Goal: Task Accomplishment & Management: Manage account settings

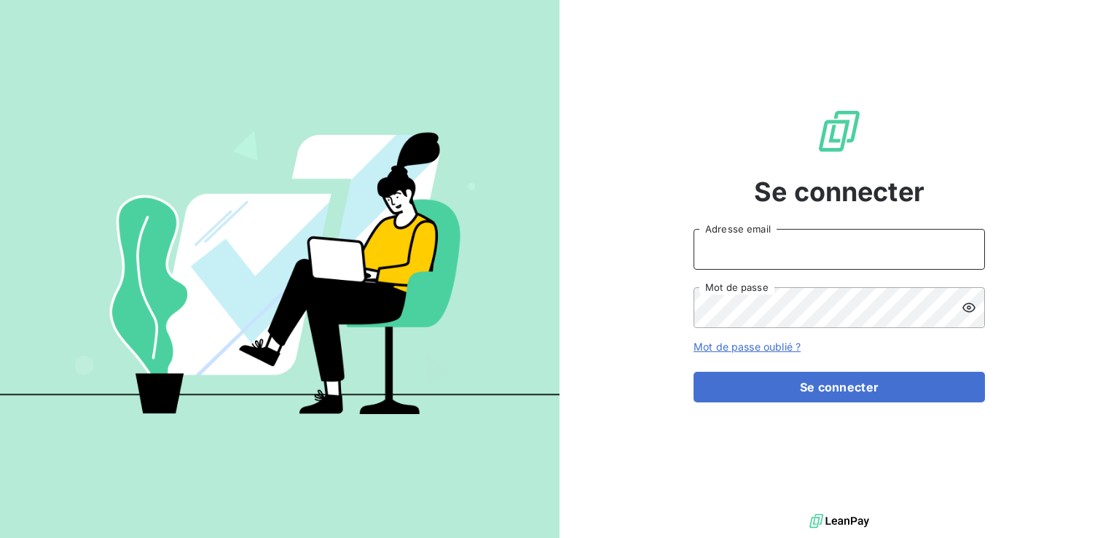
type input "[EMAIL_ADDRESS][DOMAIN_NAME]"
click at [970, 309] on icon at bounding box center [968, 307] width 13 height 9
click at [769, 348] on link "Mot de passe oublié ?" at bounding box center [747, 346] width 107 height 12
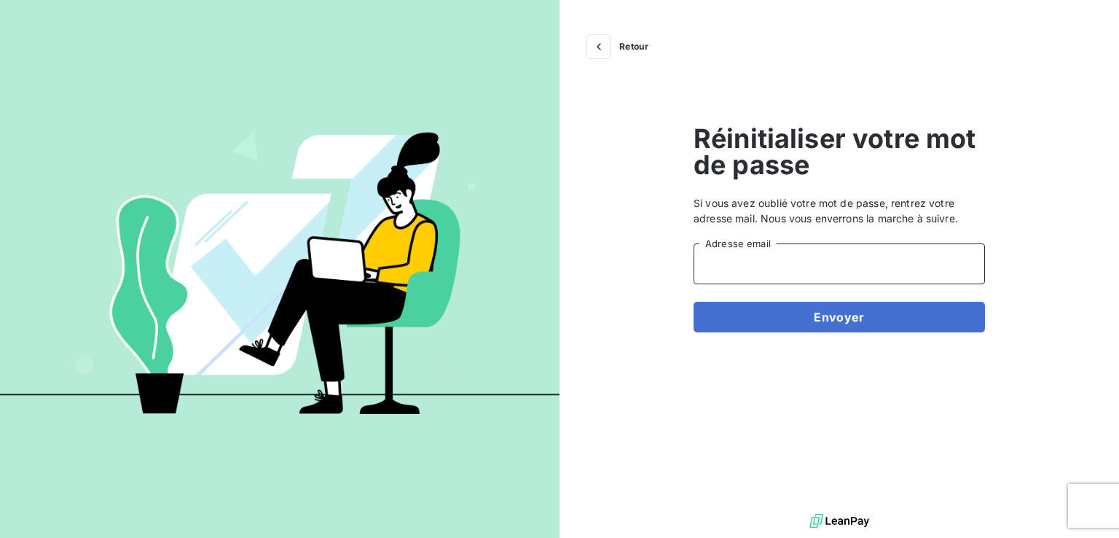
click at [743, 272] on input "Adresse email" at bounding box center [839, 263] width 291 height 41
type input "[EMAIL_ADDRESS][DOMAIN_NAME]"
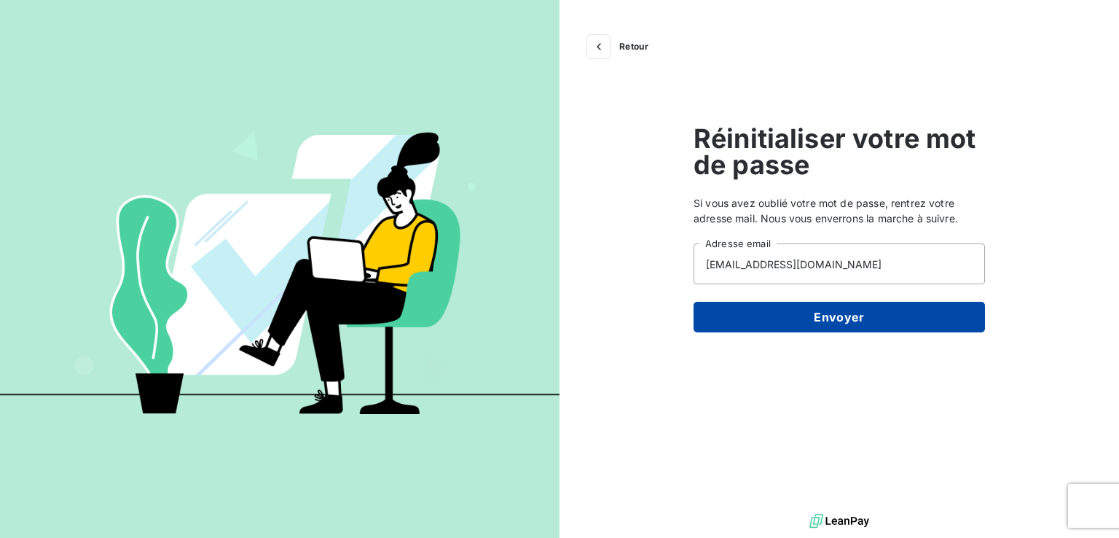
click at [841, 320] on button "Envoyer" at bounding box center [839, 317] width 291 height 31
